Goal: Task Accomplishment & Management: Complete application form

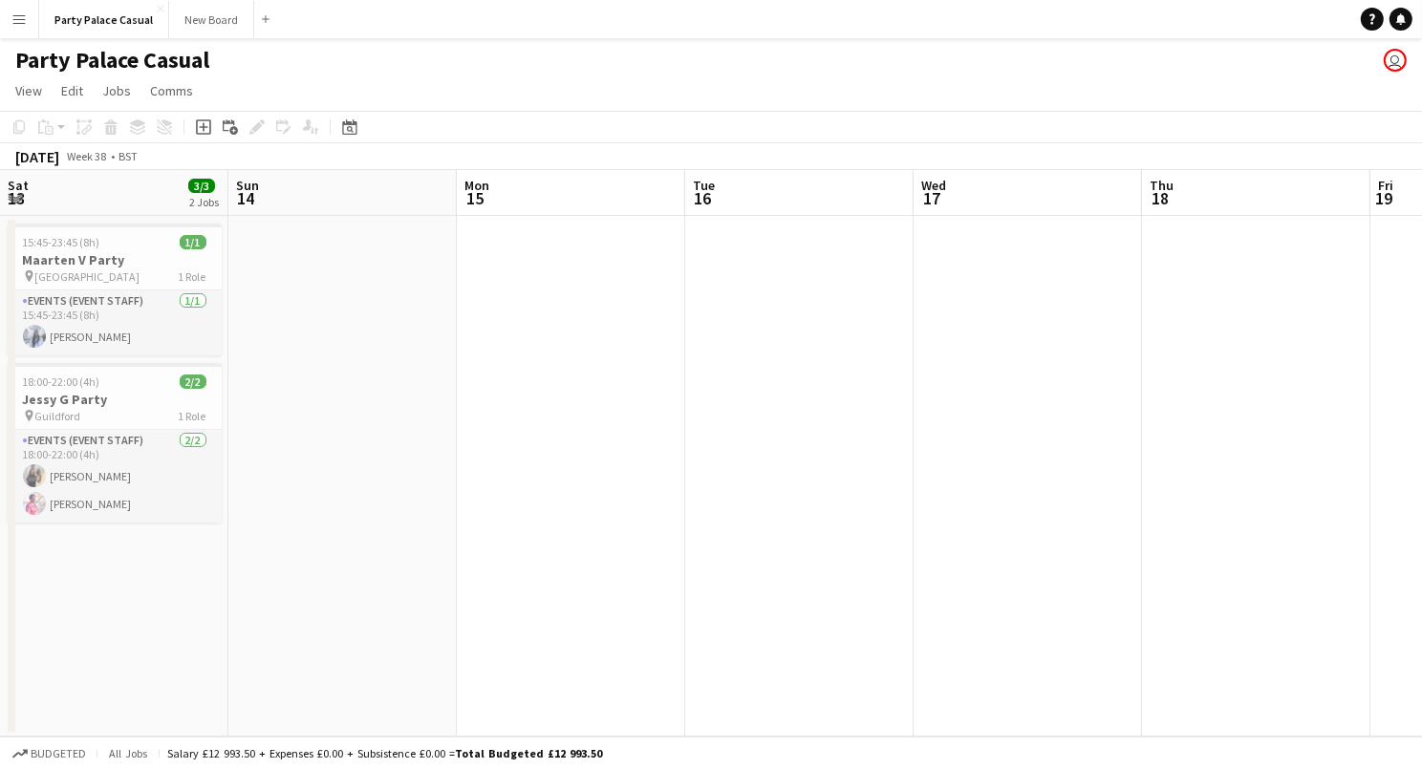
scroll to position [0, 546]
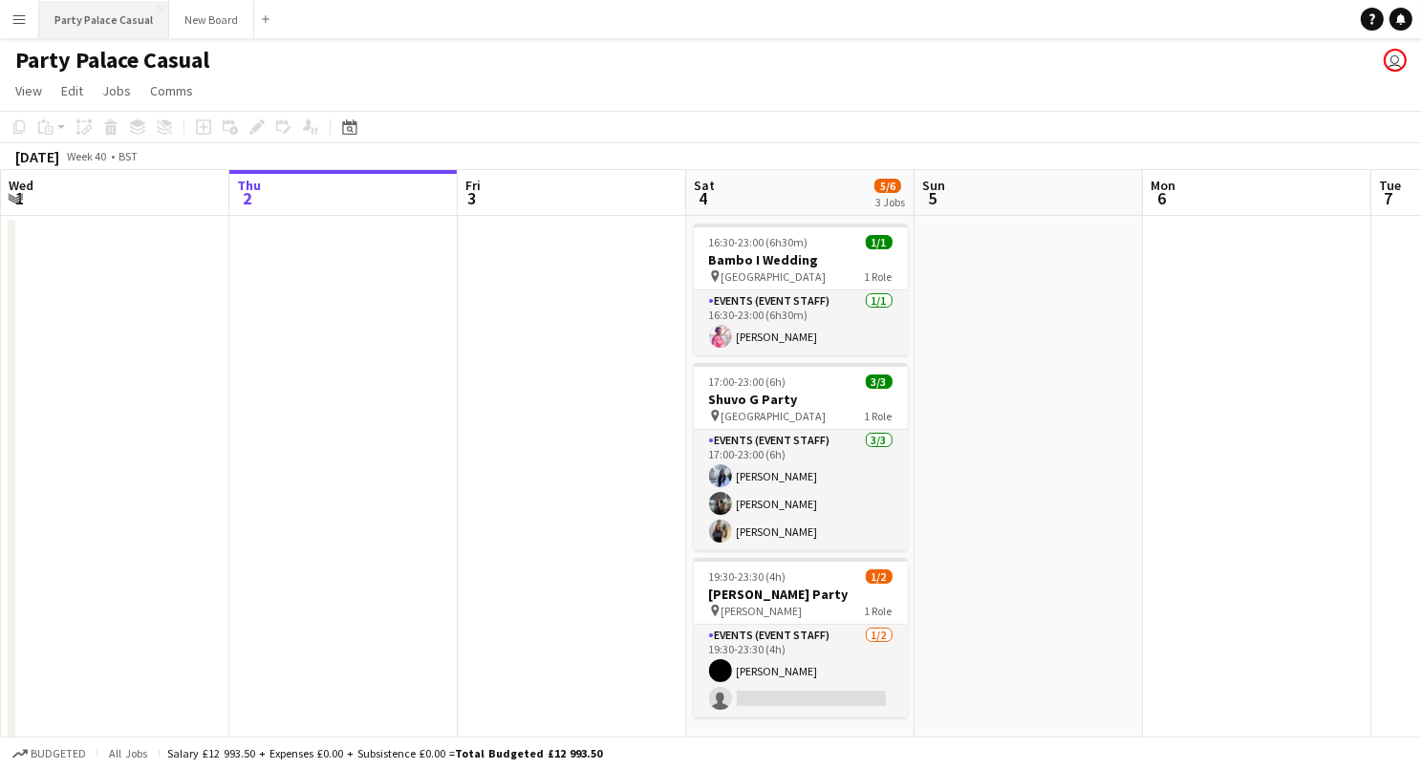
click at [124, 7] on button "Party Palace Casual Close" at bounding box center [104, 19] width 130 height 37
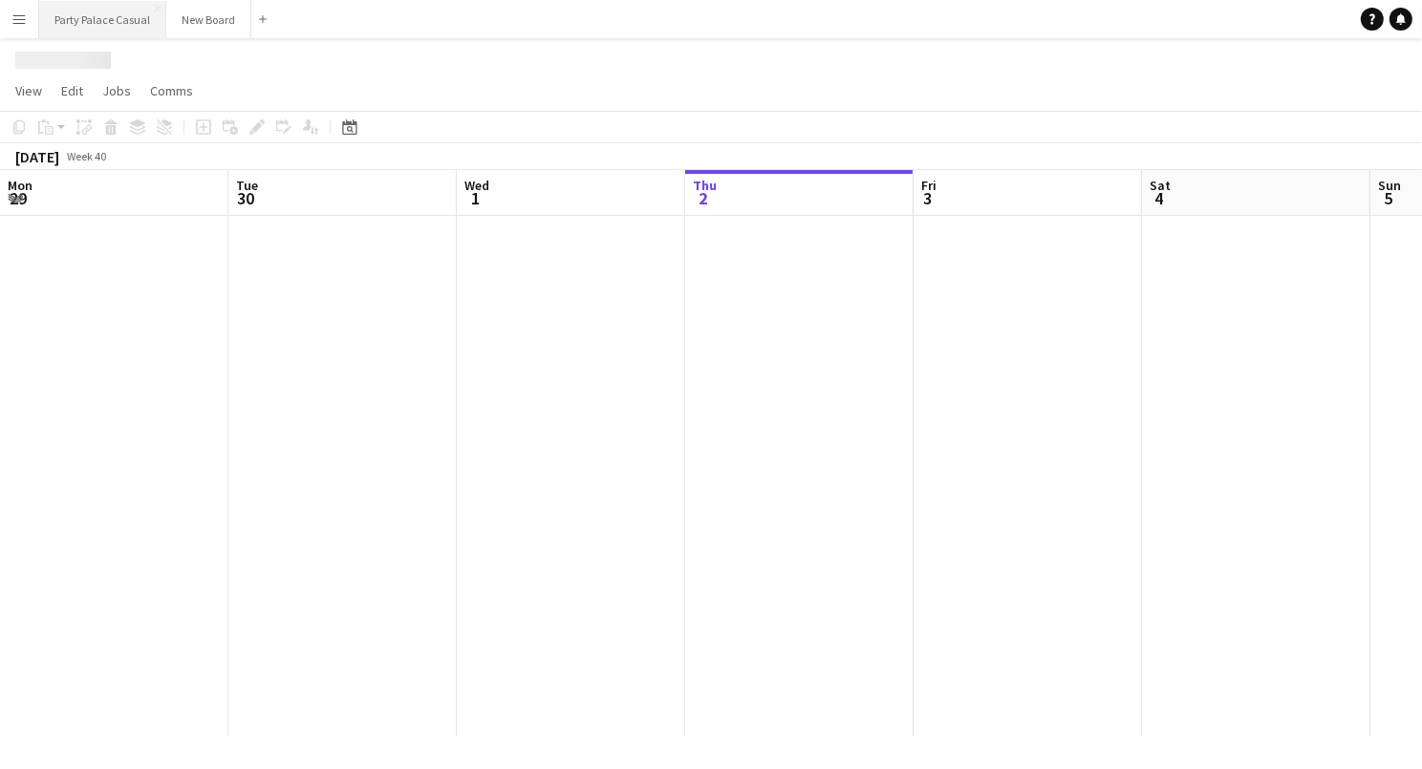
scroll to position [0, 456]
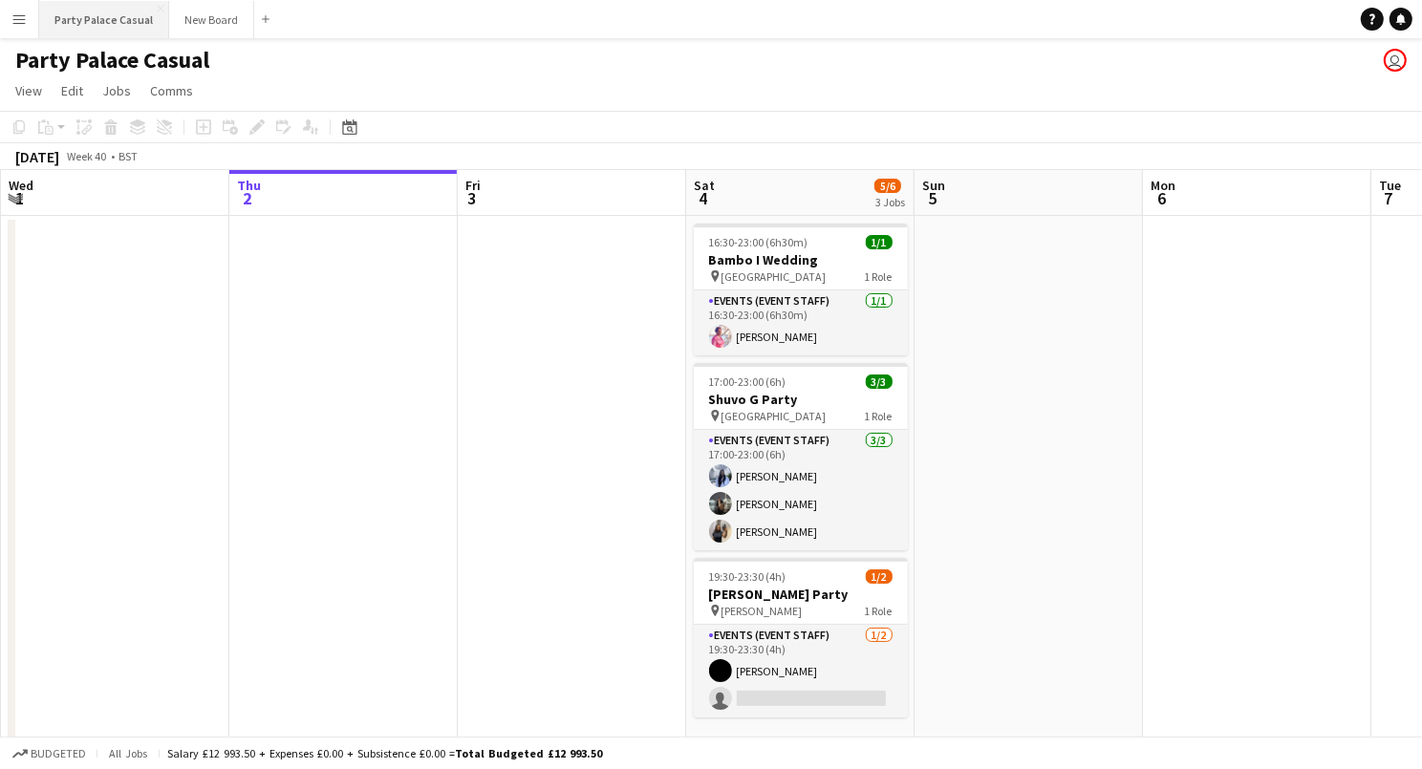
click at [112, 23] on button "Party Palace Casual Close" at bounding box center [104, 19] width 130 height 37
click at [11, 28] on button "Menu" at bounding box center [19, 19] width 38 height 38
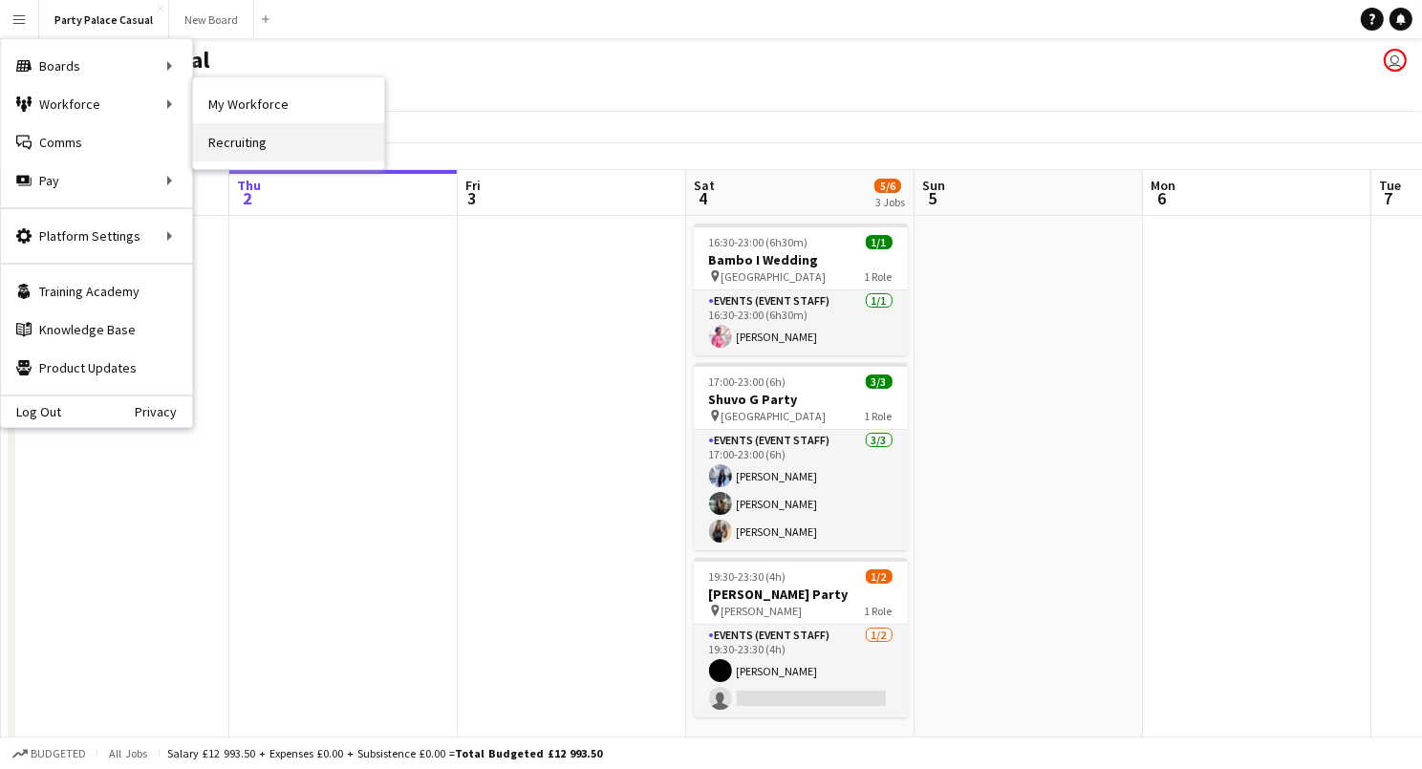
click at [226, 150] on link "Recruiting" at bounding box center [288, 142] width 191 height 38
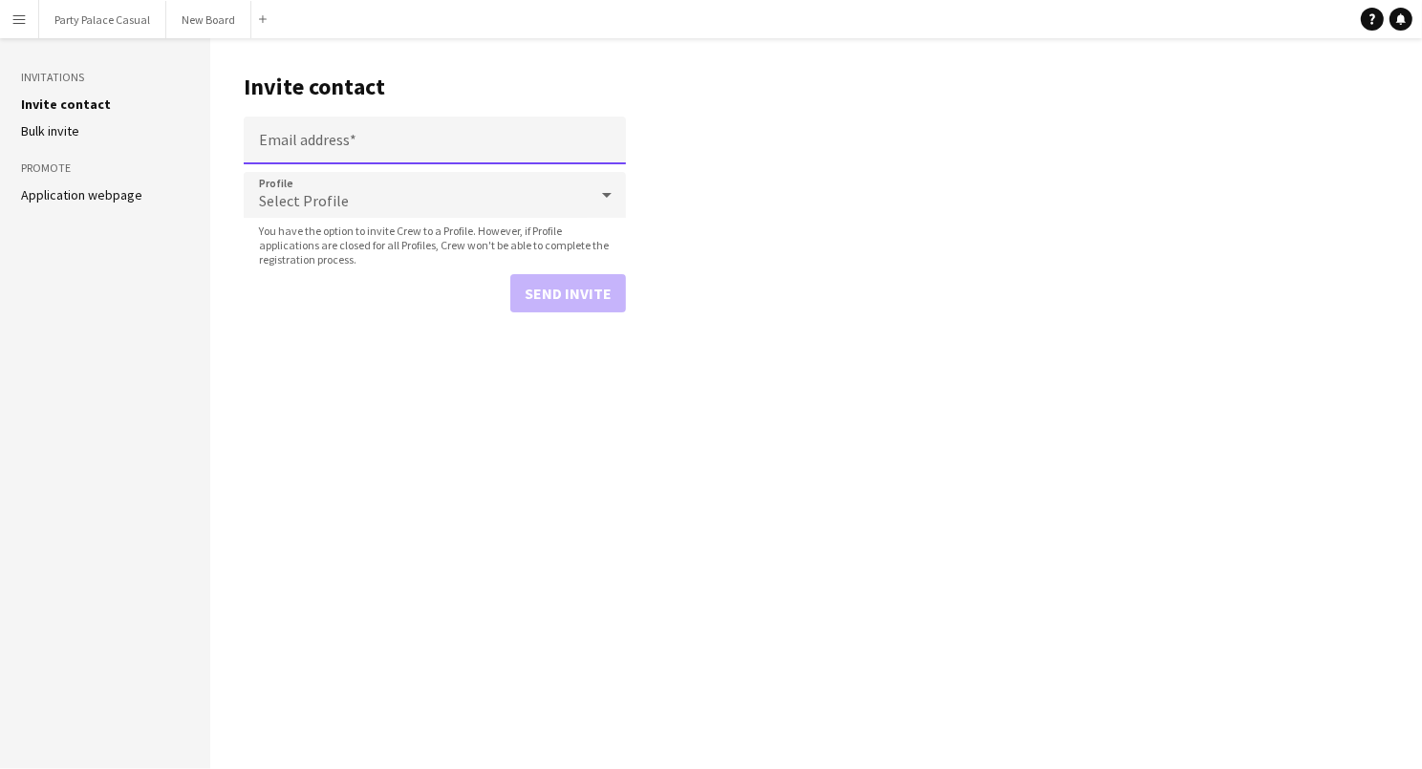
click at [313, 140] on input "Email address" at bounding box center [435, 141] width 382 height 48
type input "**********"
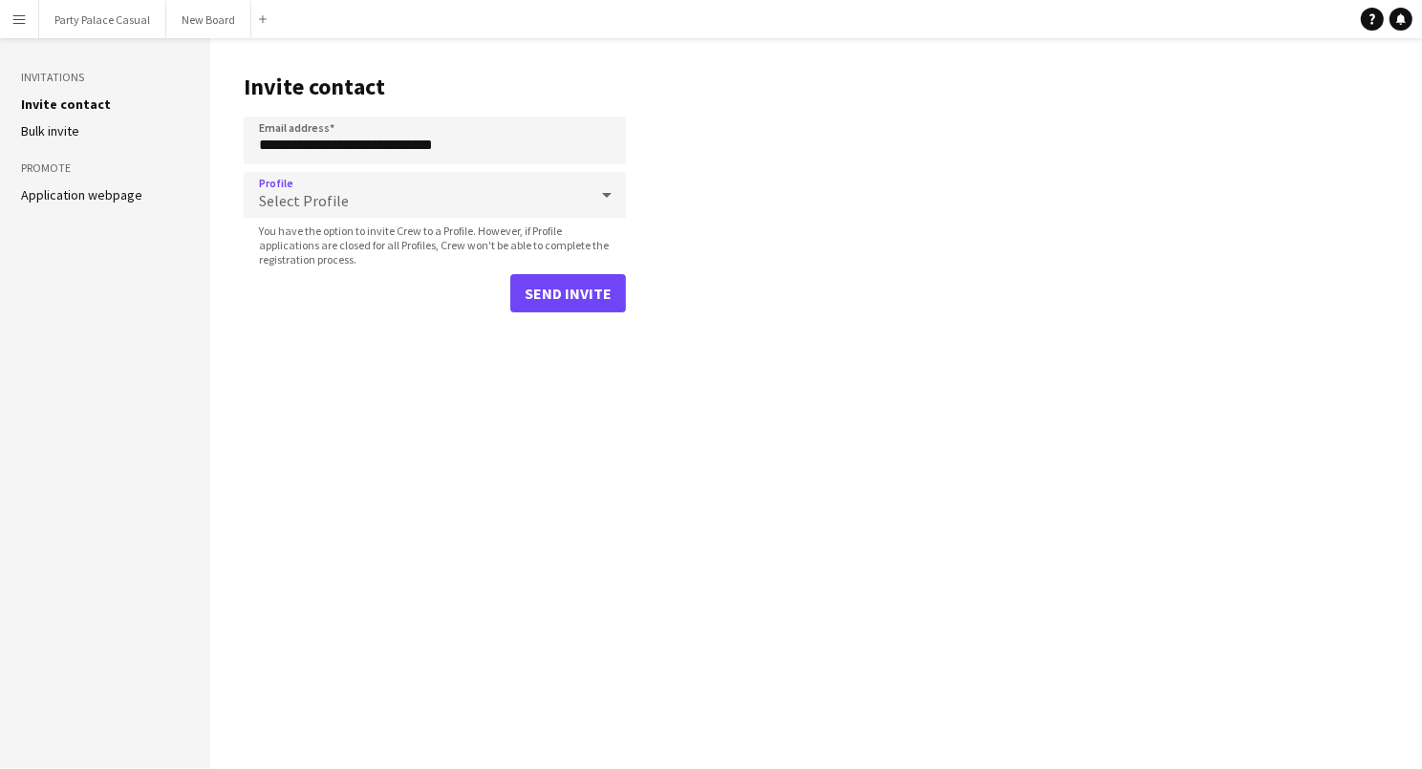
click at [465, 206] on div "Select Profile" at bounding box center [416, 195] width 344 height 46
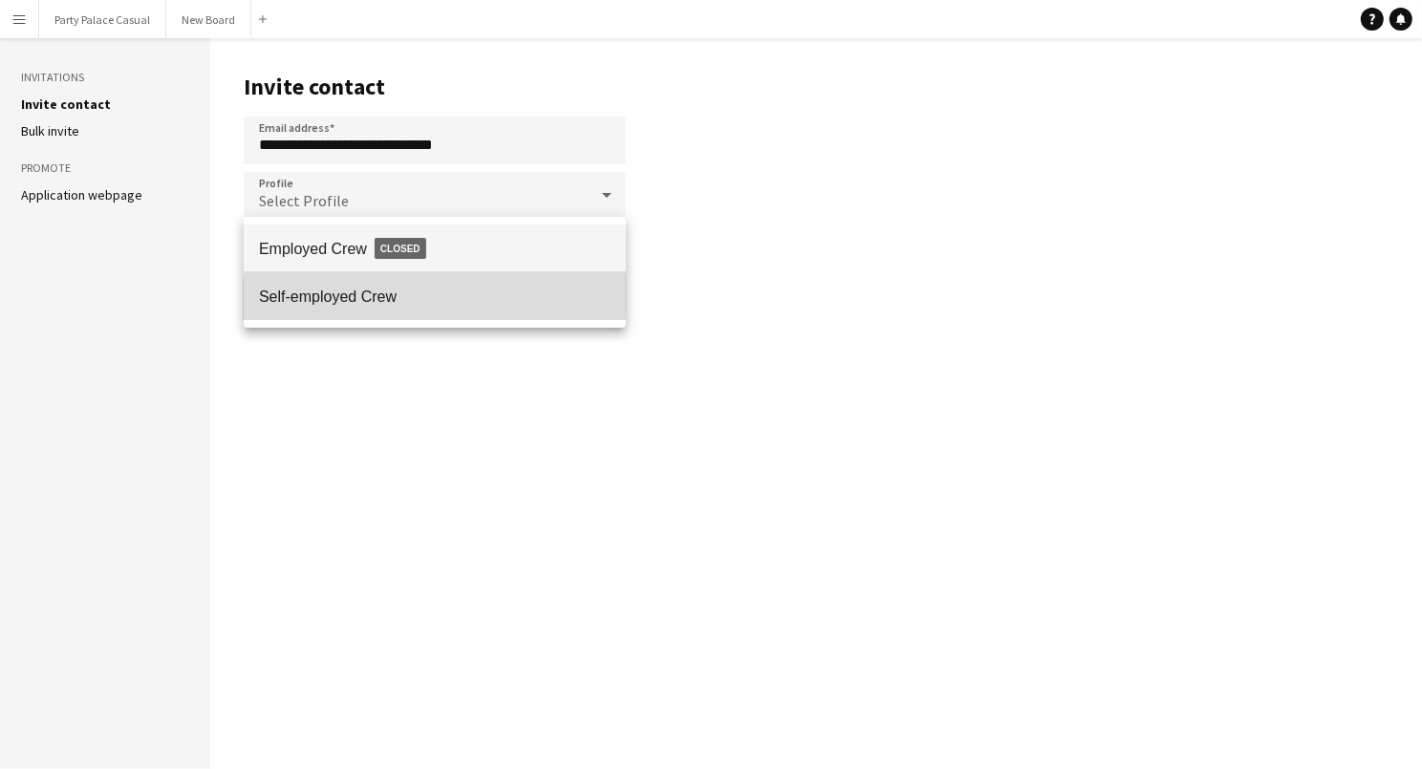
click at [441, 301] on span "Self-employed Crew" at bounding box center [435, 297] width 352 height 18
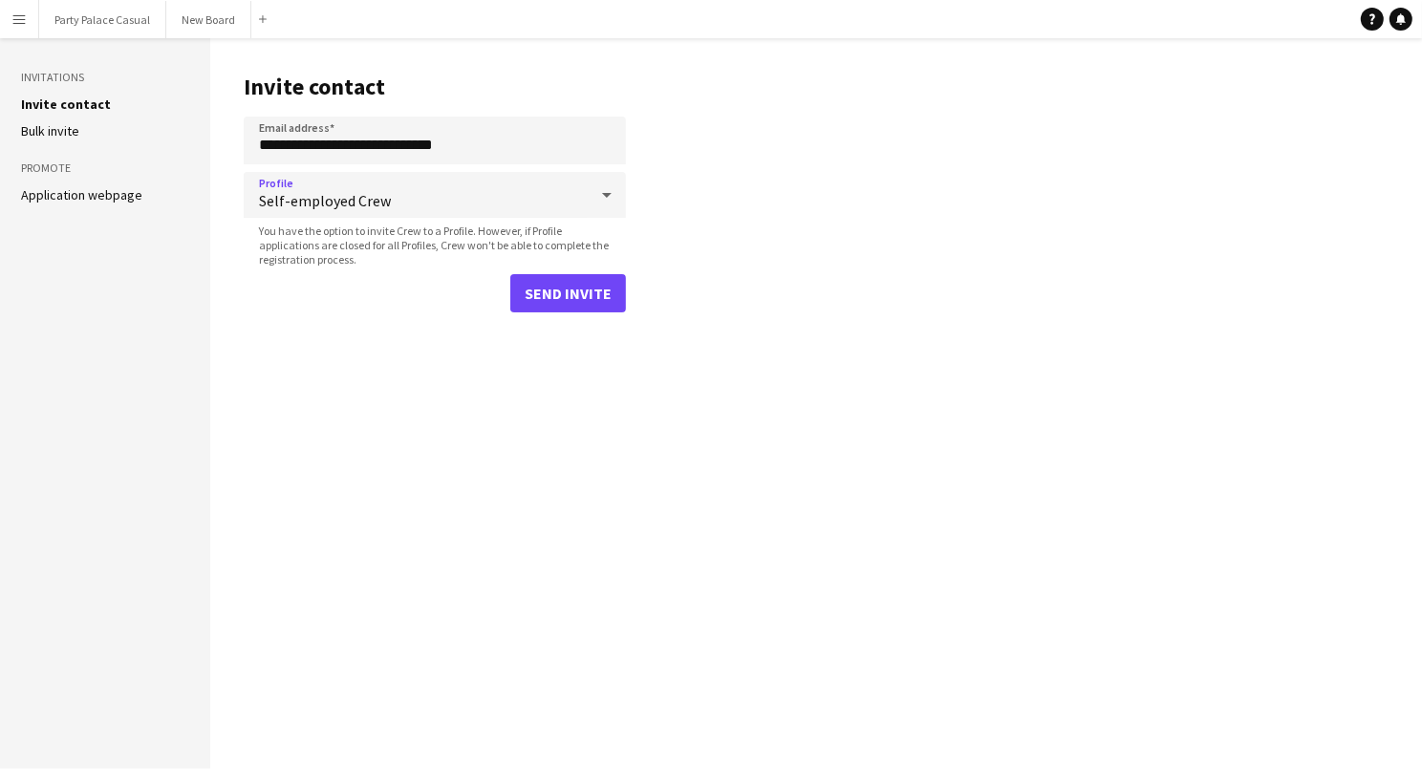
click at [575, 290] on button "Send invite" at bounding box center [568, 293] width 116 height 38
